Goal: Transaction & Acquisition: Download file/media

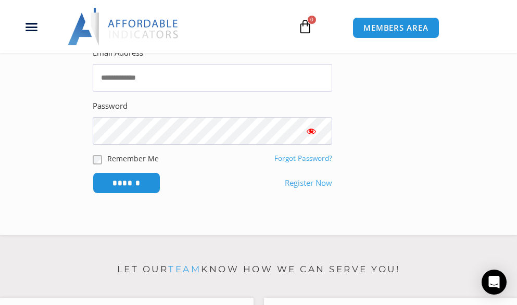
scroll to position [173, 0]
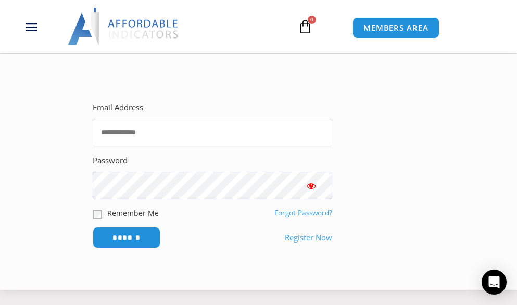
click at [195, 128] on input "Email Address" at bounding box center [213, 133] width 240 height 28
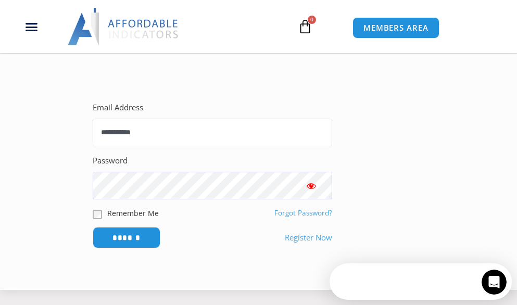
scroll to position [0, 0]
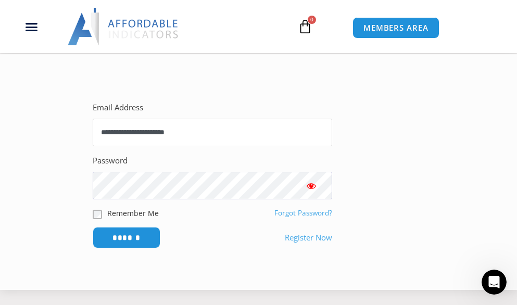
type input "**********"
click at [135, 240] on input "******" at bounding box center [126, 238] width 71 height 22
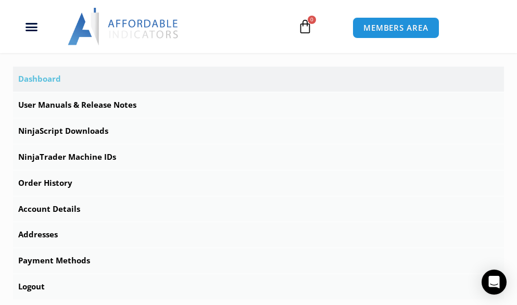
scroll to position [312, 0]
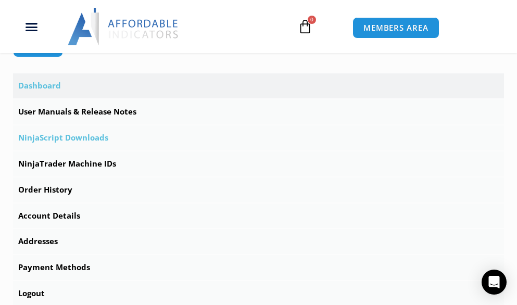
click at [71, 134] on link "NinjaScript Downloads" at bounding box center [258, 138] width 491 height 25
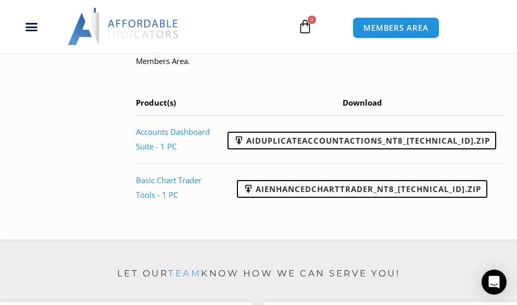
scroll to position [1035, 0]
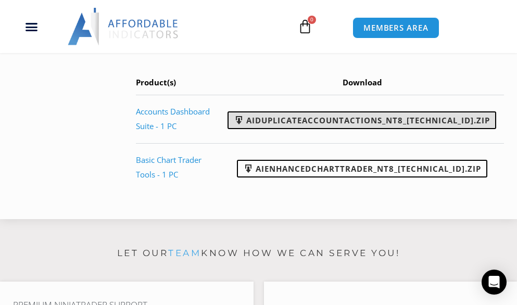
click at [433, 123] on link "AIDuplicateAccountActions_NT8_[TECHNICAL_ID].zip" at bounding box center [362, 120] width 269 height 18
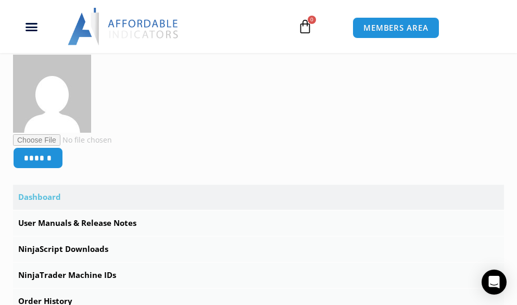
scroll to position [230, 0]
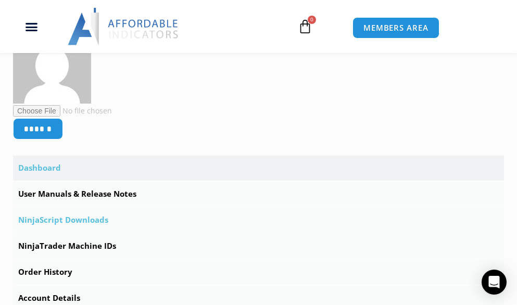
click at [89, 215] on link "NinjaScript Downloads" at bounding box center [258, 220] width 491 height 25
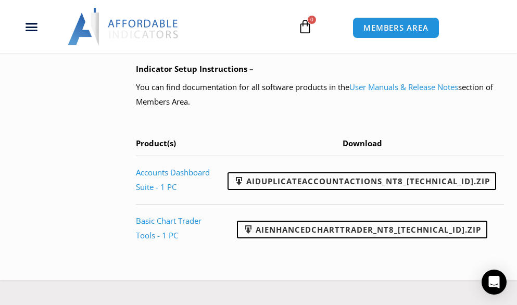
scroll to position [986, 0]
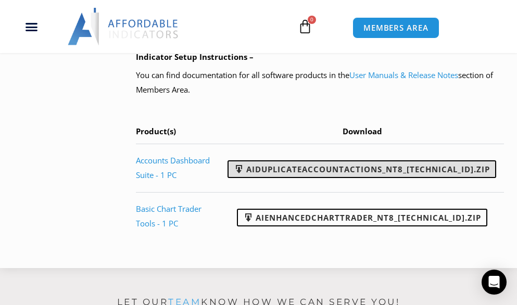
click at [292, 167] on link "AIDuplicateAccountActions_NT8_25.9.10.1.zip" at bounding box center [362, 169] width 269 height 18
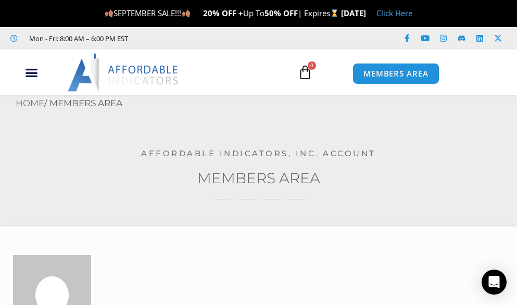
drag, startPoint x: 516, startPoint y: 18, endPoint x: 504, endPoint y: 95, distance: 78.0
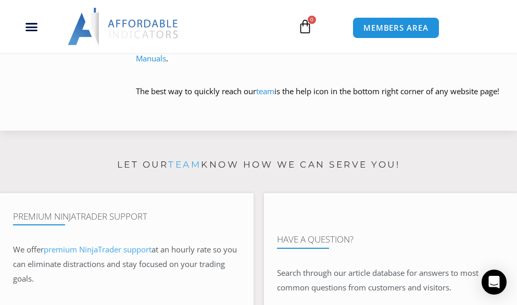
scroll to position [522, 0]
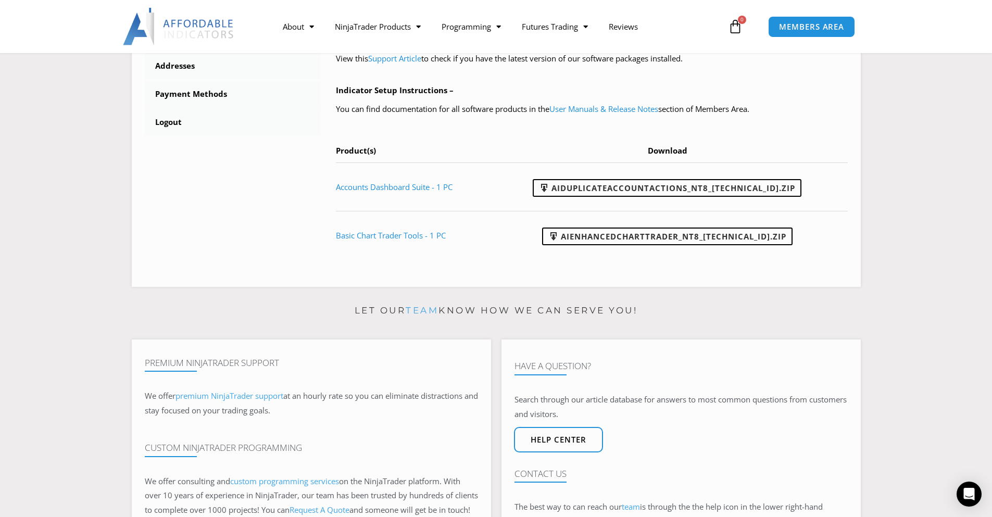
scroll to position [457, 0]
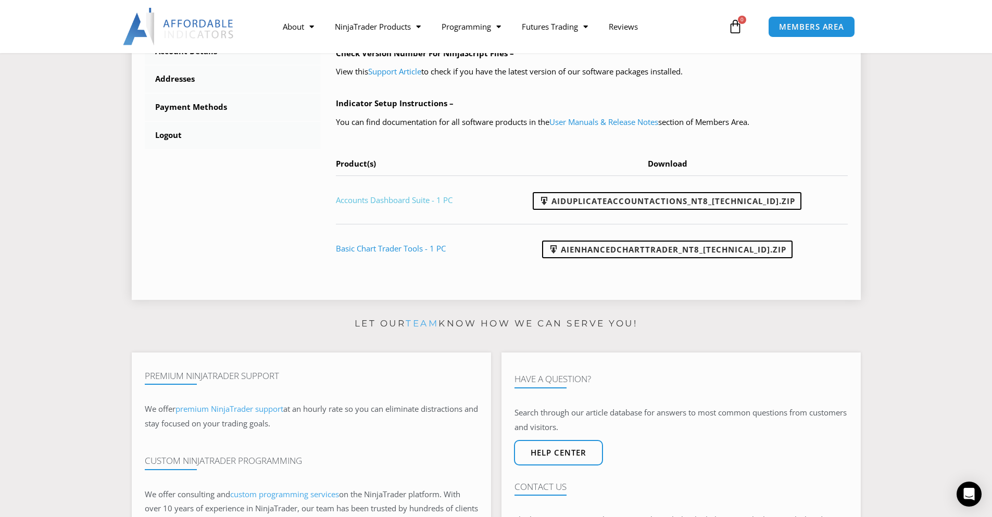
click at [391, 198] on link "Accounts Dashboard Suite - 1 PC" at bounding box center [394, 200] width 117 height 10
